Goal: Find specific page/section: Find specific page/section

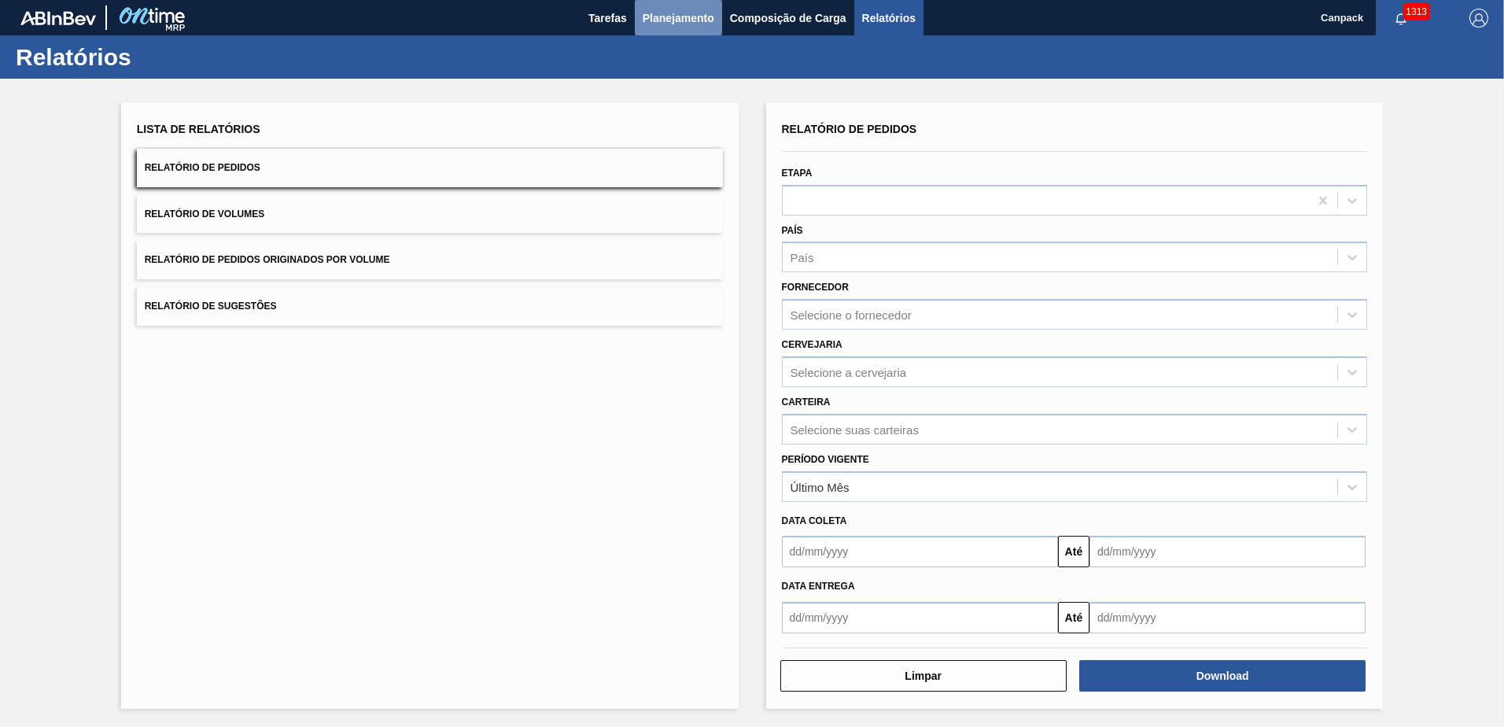
click at [675, 17] on span "Planejamento" at bounding box center [679, 18] width 72 height 19
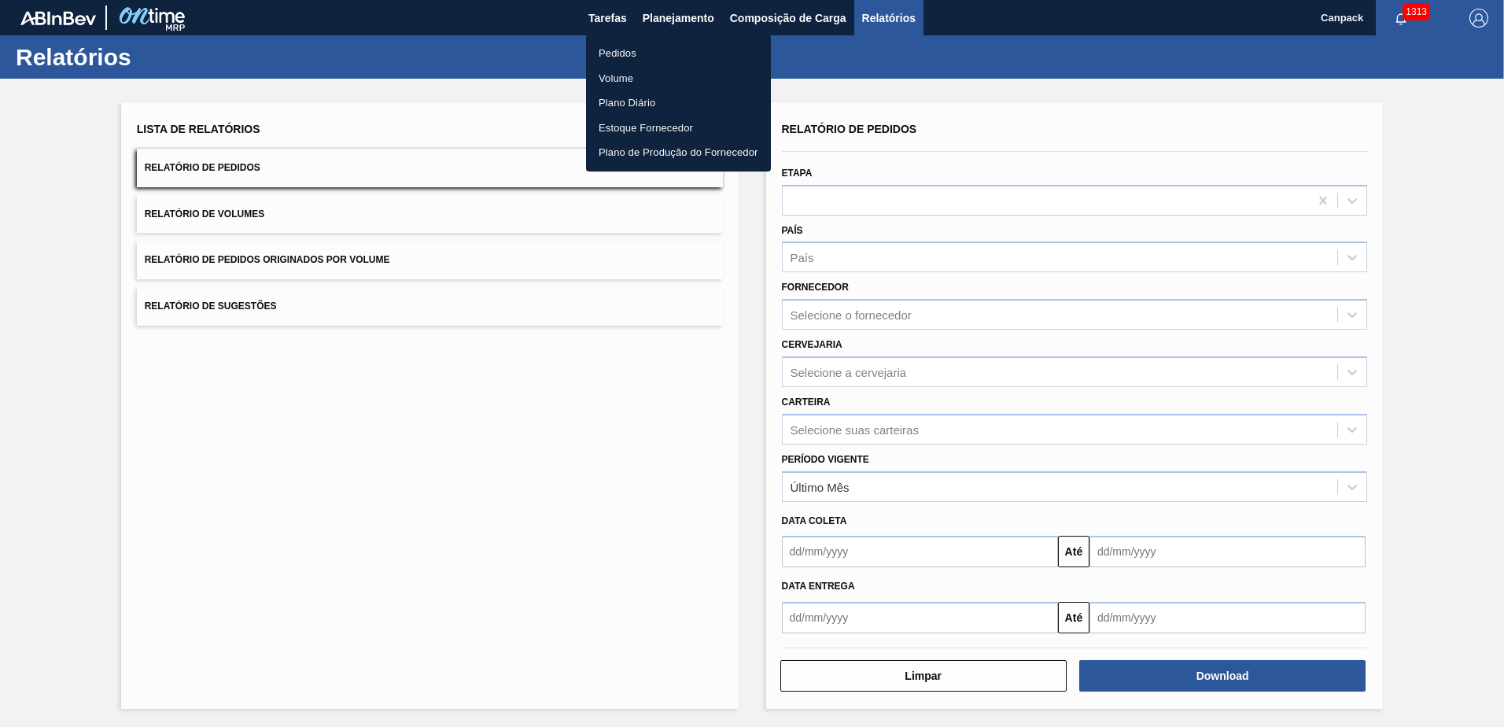
click at [650, 50] on li "Pedidos" at bounding box center [678, 53] width 185 height 25
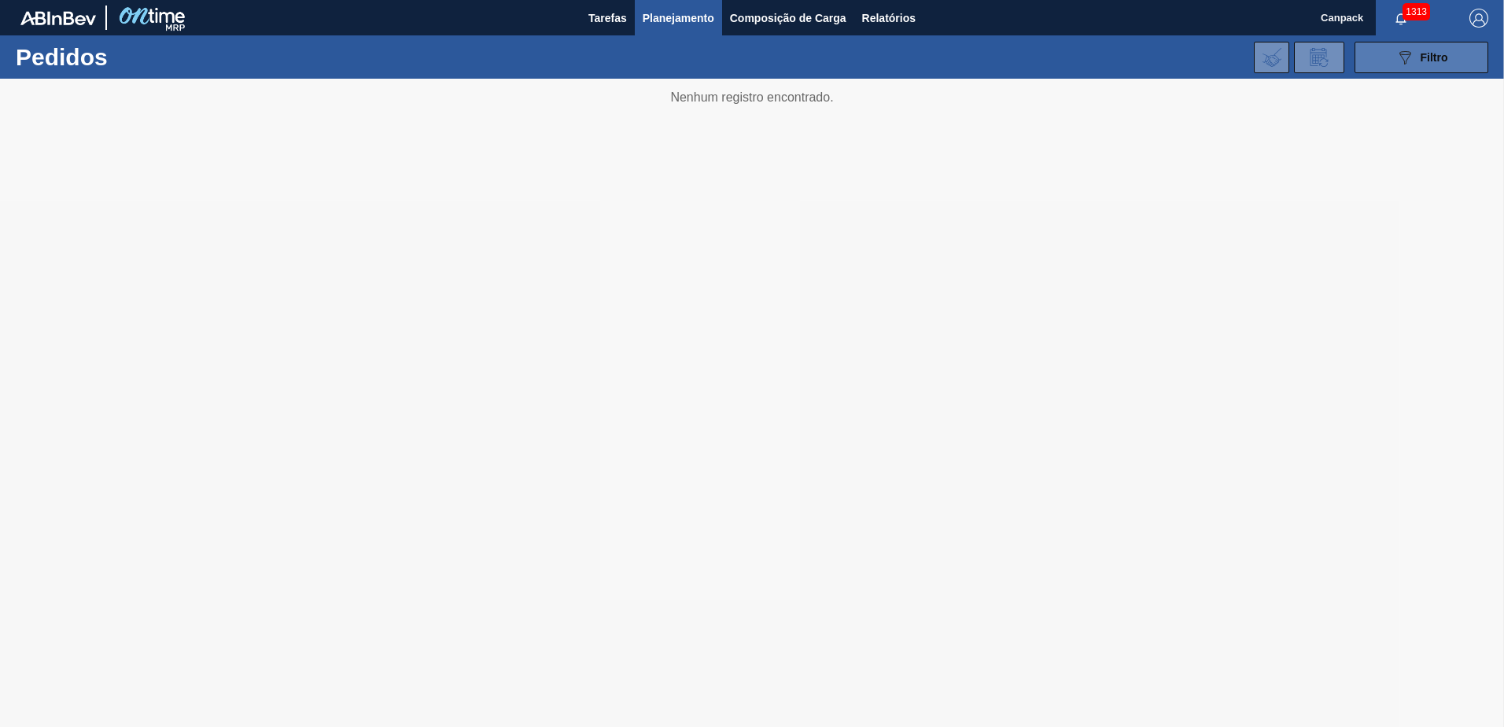
click at [1387, 60] on button "089F7B8B-B2A5-4AFE-B5C0-19BA573D28AC Filtro" at bounding box center [1421, 57] width 134 height 31
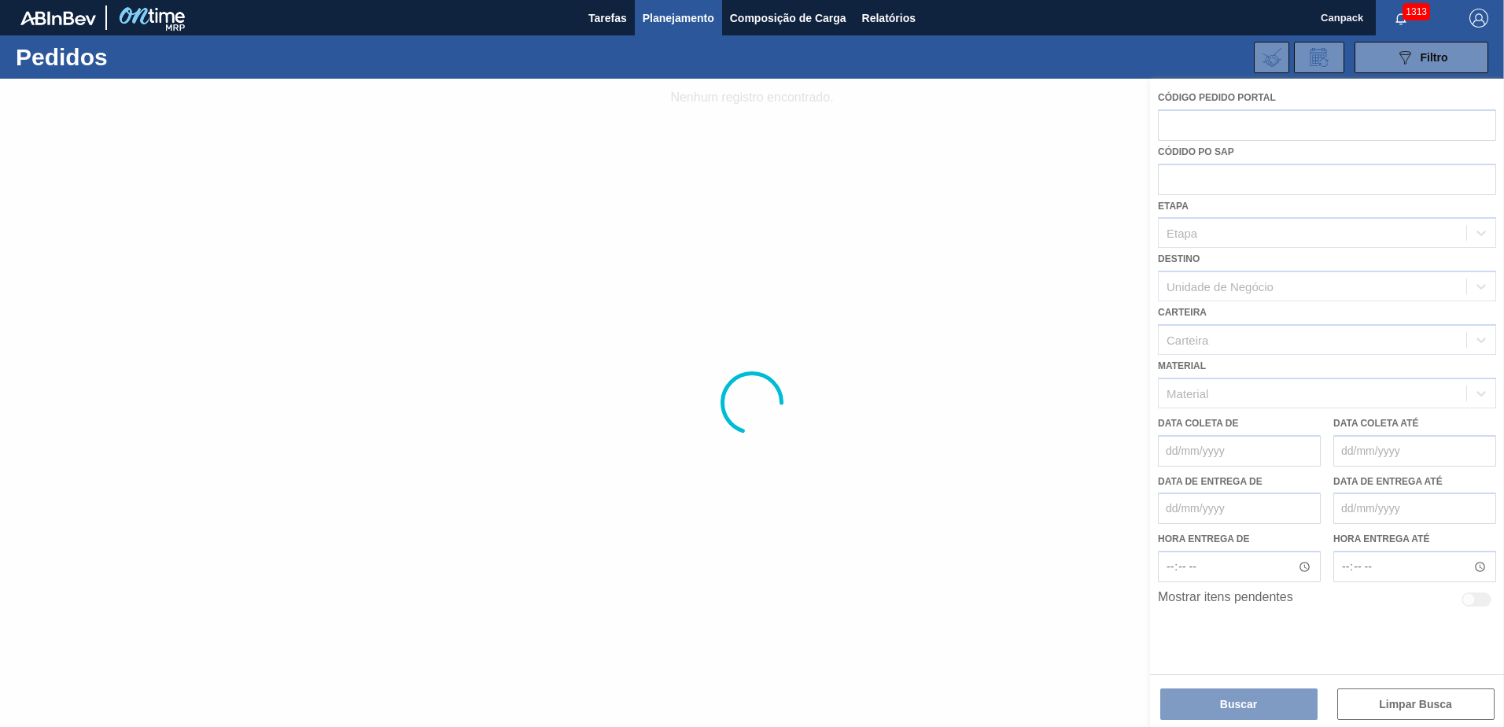
click at [967, 217] on div at bounding box center [752, 403] width 1504 height 648
click at [1219, 696] on div at bounding box center [752, 403] width 1504 height 648
click at [911, 247] on div at bounding box center [752, 403] width 1504 height 648
click at [1453, 64] on button "089F7B8B-B2A5-4AFE-B5C0-19BA573D28AC Filtro" at bounding box center [1421, 57] width 134 height 31
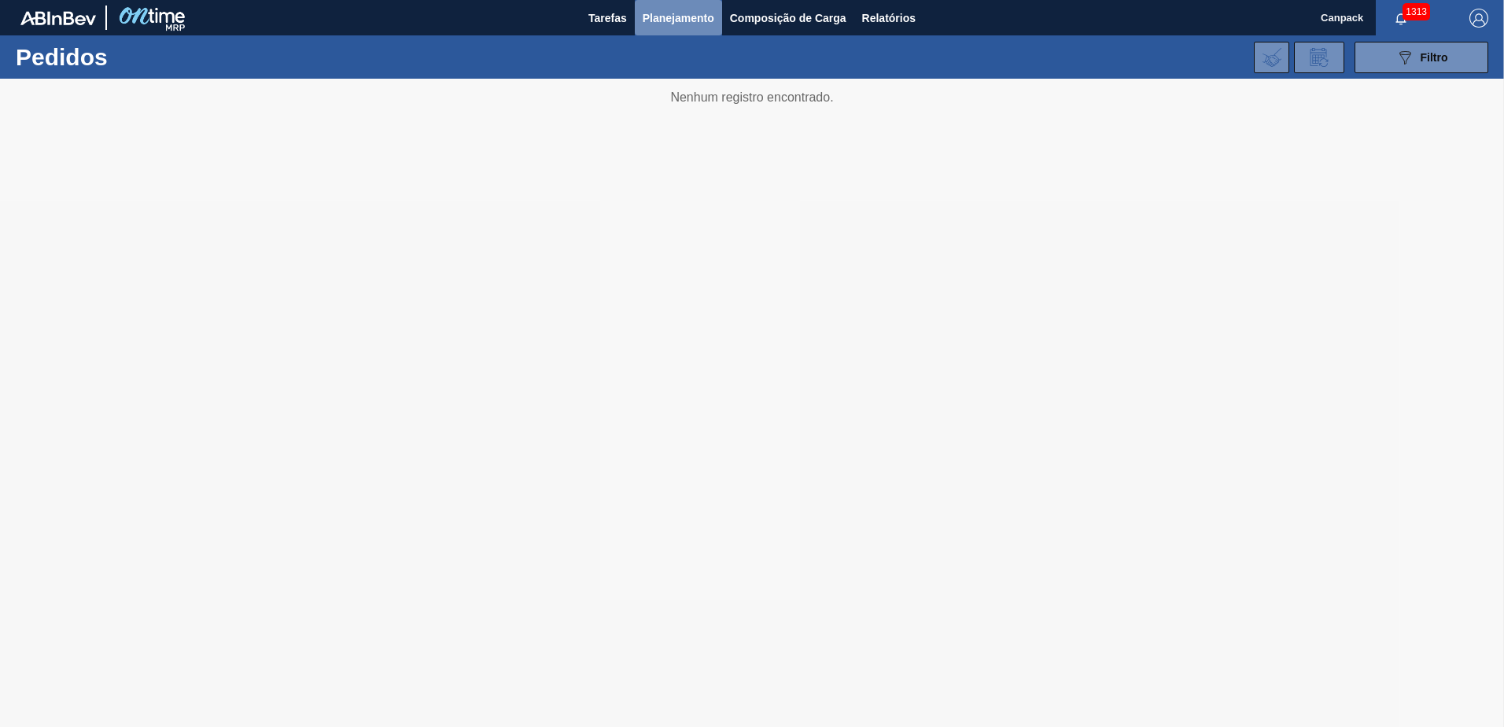
click at [674, 14] on span "Planejamento" at bounding box center [679, 18] width 72 height 19
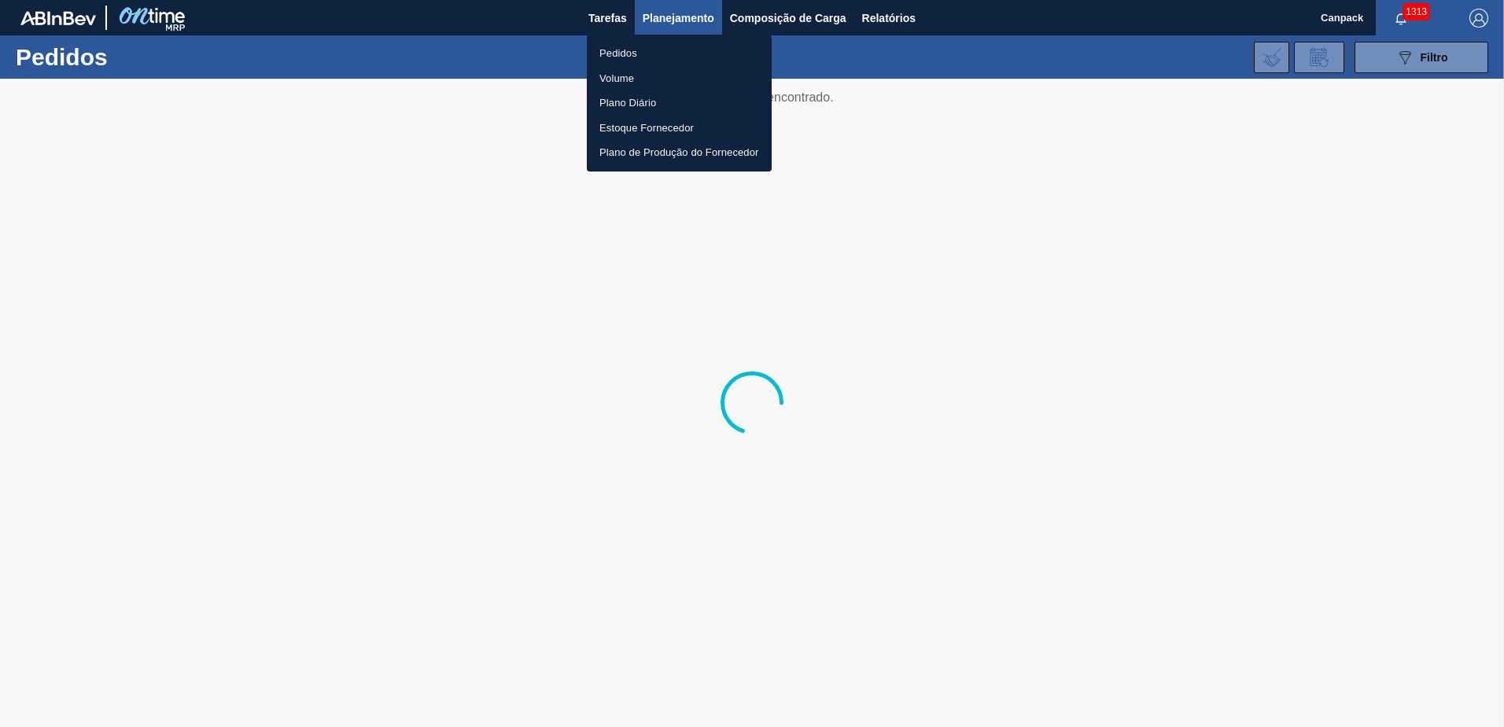
click at [617, 51] on li "Pedidos" at bounding box center [679, 53] width 185 height 25
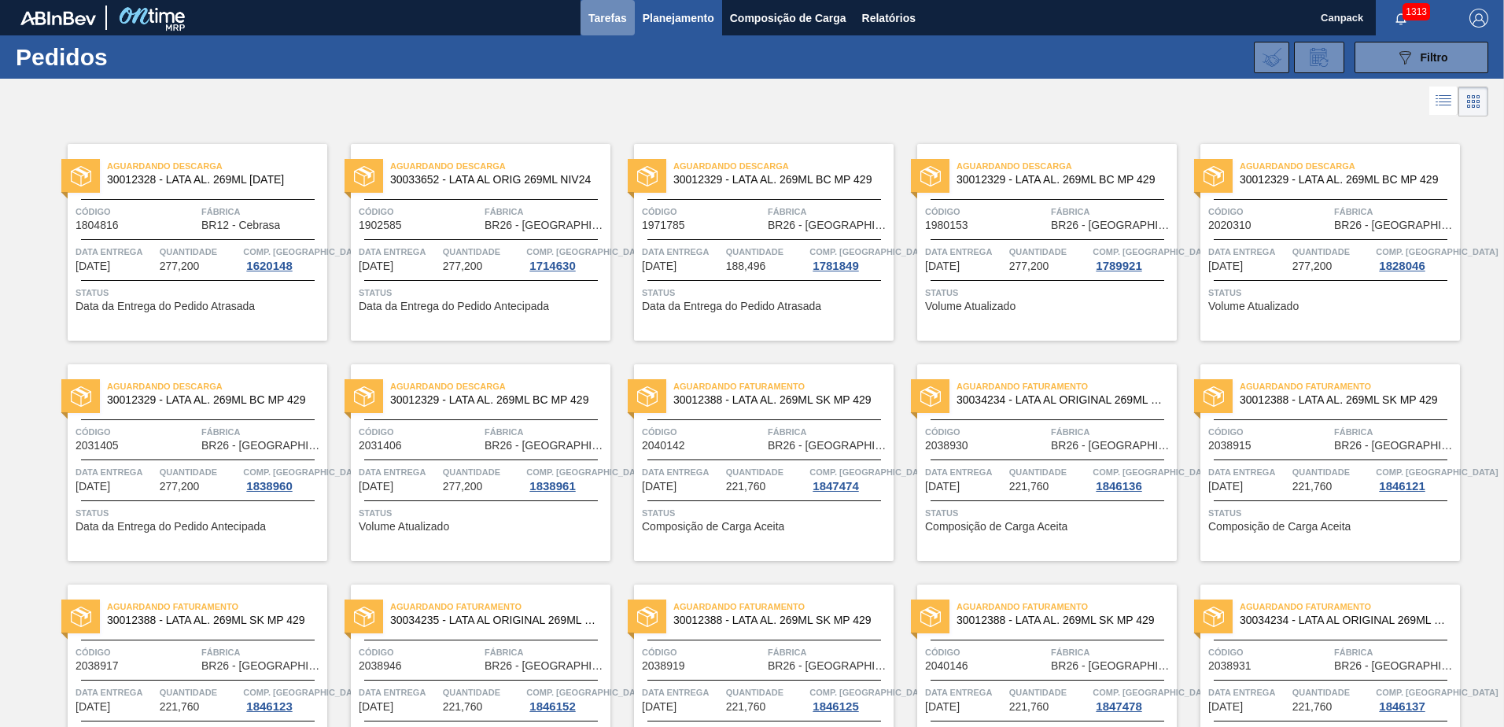
click at [591, 20] on span "Tarefas" at bounding box center [607, 18] width 39 height 19
